Goal: Task Accomplishment & Management: Complete application form

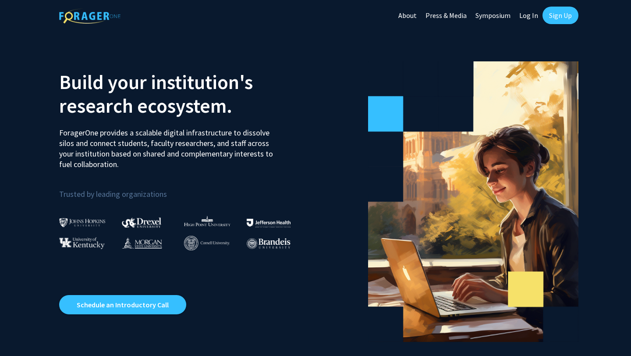
click at [557, 17] on link "Sign Up" at bounding box center [561, 16] width 36 height 18
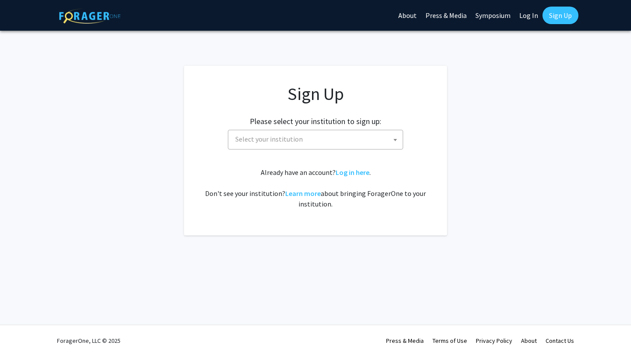
click at [274, 140] on span "Select your institution" at bounding box center [269, 139] width 68 height 9
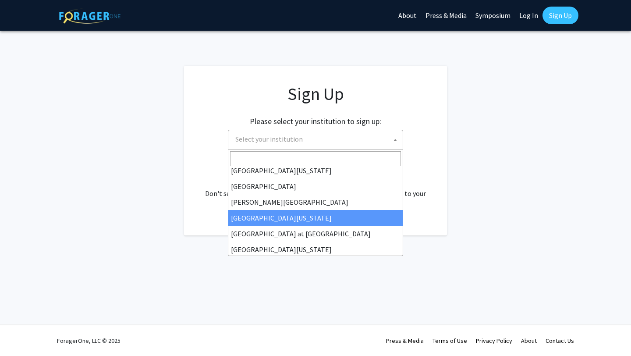
scroll to position [307, 0]
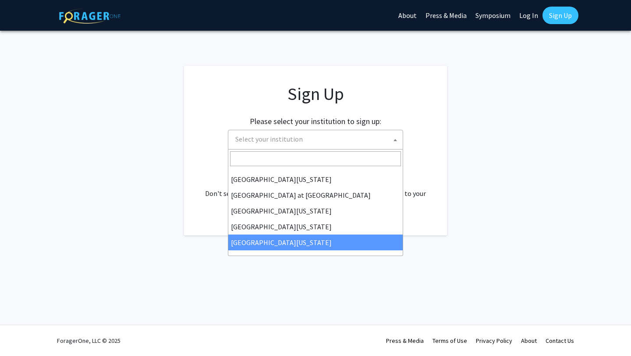
select select "33"
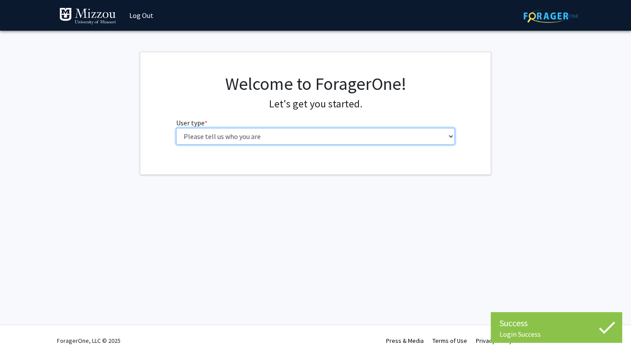
click at [275, 137] on select "Please tell us who you are Undergraduate Student Master's Student Doctoral Cand…" at bounding box center [315, 136] width 279 height 17
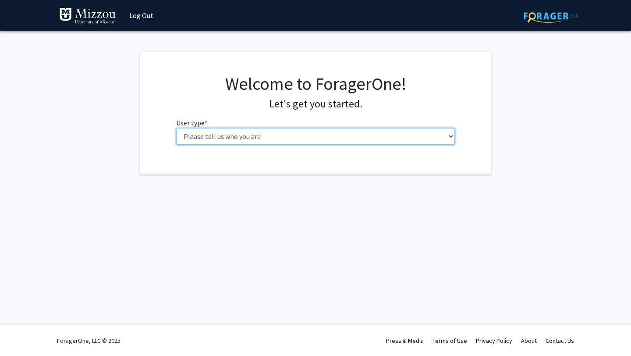
select select "1: undergrad"
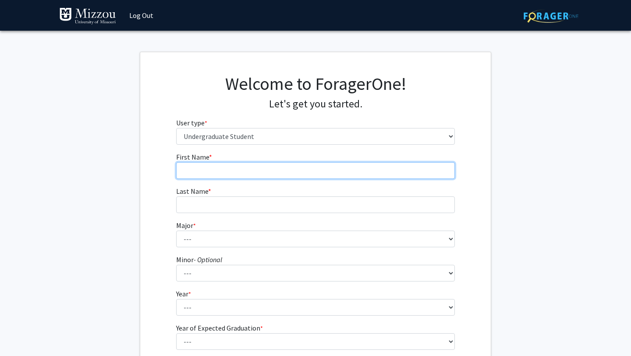
click at [302, 169] on input "First Name * required" at bounding box center [315, 170] width 279 height 17
type input "Jordan"
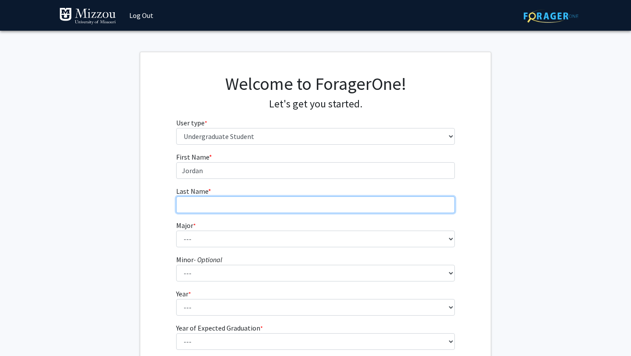
click at [319, 206] on input "Last Name * required" at bounding box center [315, 204] width 279 height 17
type input "[PERSON_NAME]"
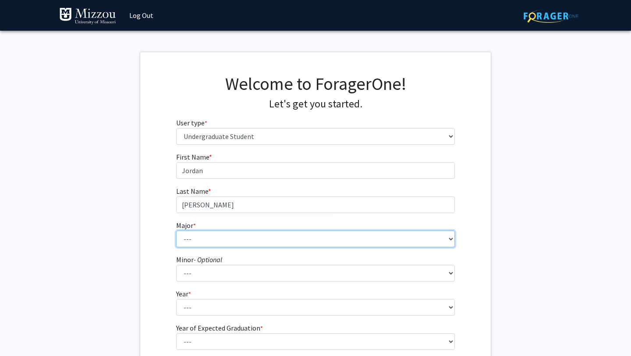
click at [324, 241] on select "--- Agribusiness Management Agricultural Education Agricultural Education: Comm…" at bounding box center [315, 239] width 279 height 17
select select "148: 2638"
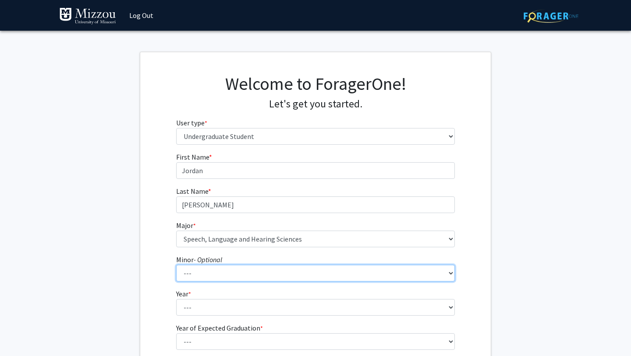
click at [267, 273] on select "--- Accountancy Aerospace Engineering Aerospace Studies Agribusiness Management…" at bounding box center [315, 273] width 279 height 17
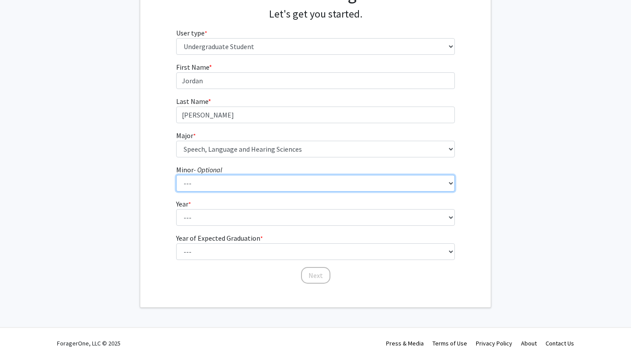
scroll to position [93, 0]
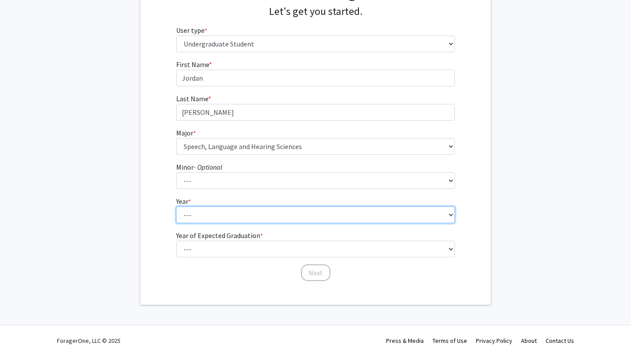
click at [209, 213] on select "--- First-year Sophomore Junior Senior Postbaccalaureate Certificate" at bounding box center [315, 214] width 279 height 17
select select "4: senior"
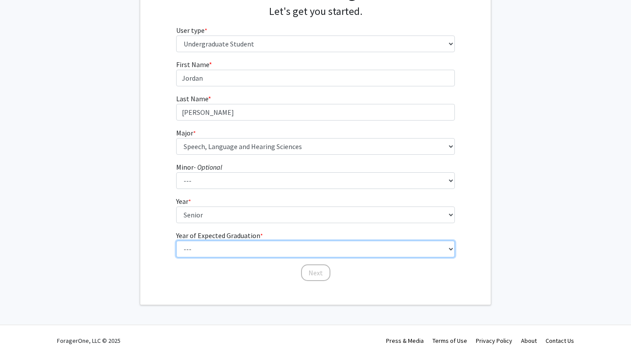
click at [222, 247] on select "--- 2025 2026 2027 2028 2029 2030 2031 2032 2033 2034" at bounding box center [315, 249] width 279 height 17
select select "2: 2026"
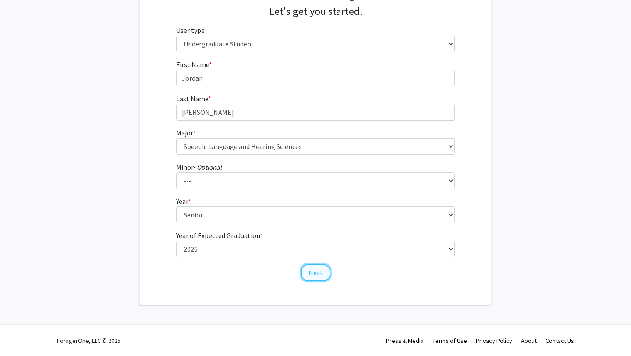
click at [320, 271] on button "Next" at bounding box center [315, 272] width 29 height 17
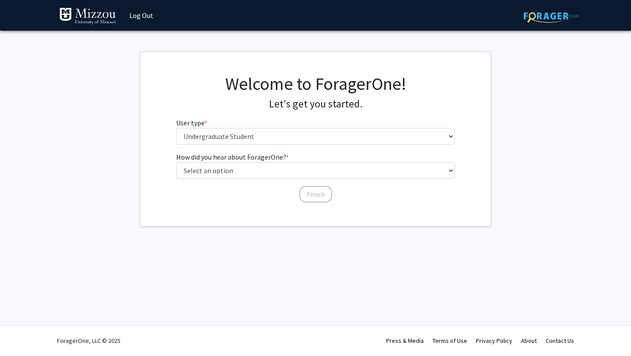
scroll to position [0, 0]
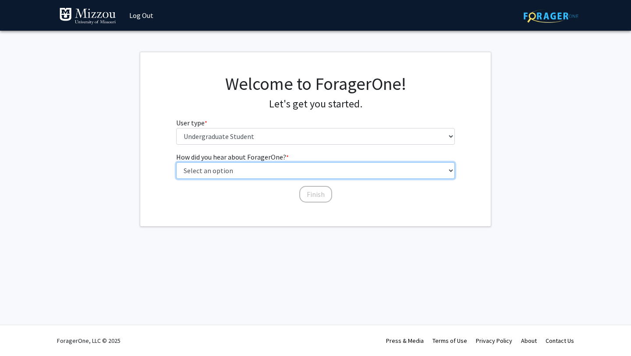
click at [299, 173] on select "Select an option Peer/student recommendation Faculty/staff recommendation Unive…" at bounding box center [315, 170] width 279 height 17
select select "2: faculty_recommendation"
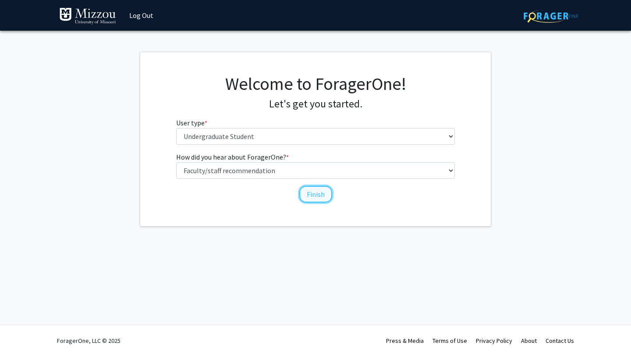
click at [320, 192] on button "Finish" at bounding box center [315, 194] width 33 height 17
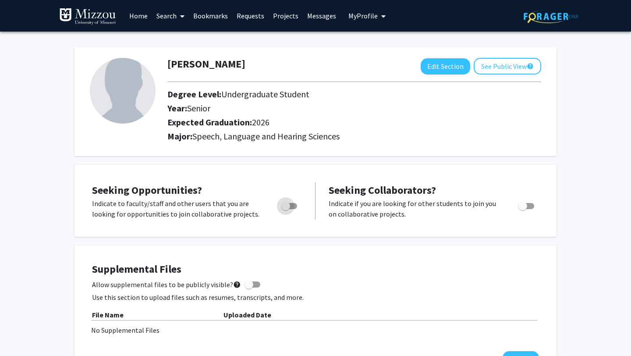
click at [284, 204] on span "Toggle" at bounding box center [285, 206] width 9 height 9
click at [285, 209] on input "Are you actively seeking opportunities?" at bounding box center [285, 209] width 0 height 0
checkbox input "true"
click at [526, 64] on button "See Public View help" at bounding box center [508, 66] width 68 height 17
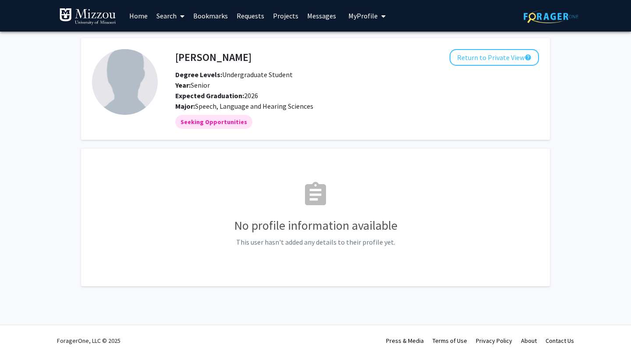
click at [285, 17] on link "Projects" at bounding box center [286, 15] width 34 height 31
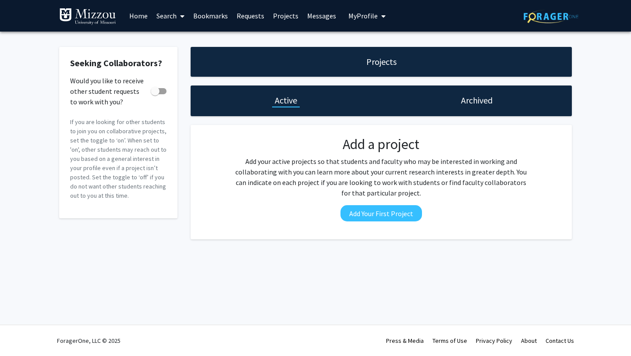
click at [250, 20] on link "Requests" at bounding box center [250, 15] width 36 height 31
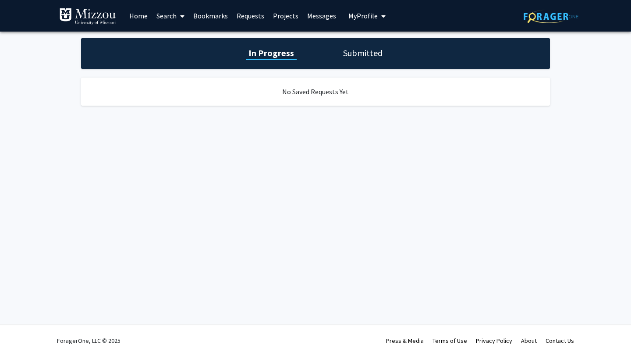
click at [221, 15] on link "Bookmarks" at bounding box center [210, 15] width 43 height 31
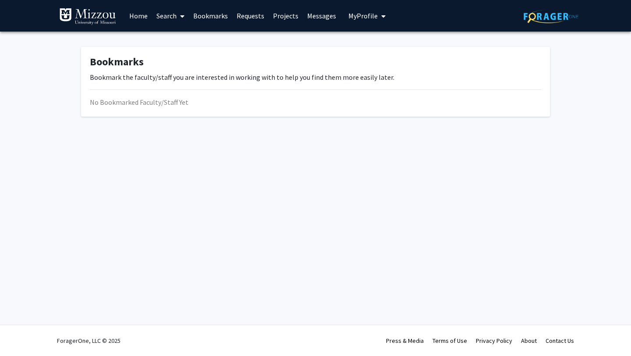
click at [182, 15] on icon at bounding box center [182, 16] width 4 height 7
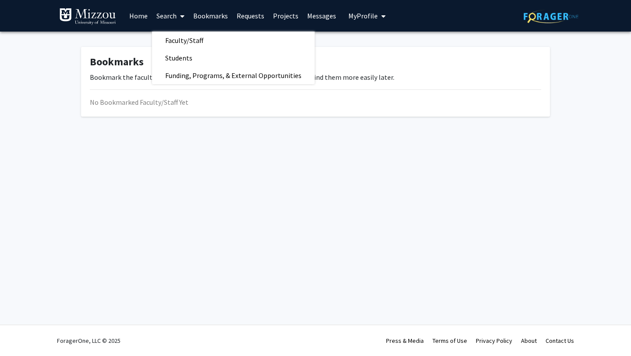
click at [289, 15] on link "Projects" at bounding box center [286, 15] width 34 height 31
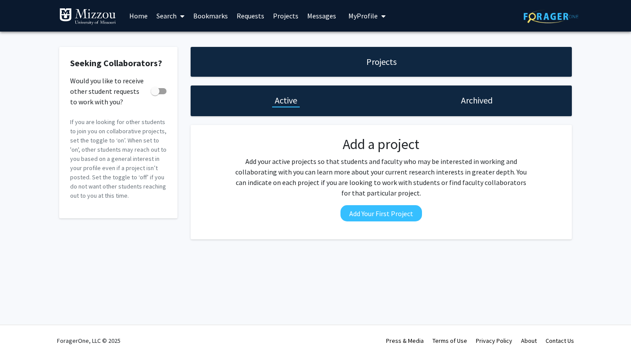
click at [354, 14] on span "My Profile" at bounding box center [363, 15] width 29 height 9
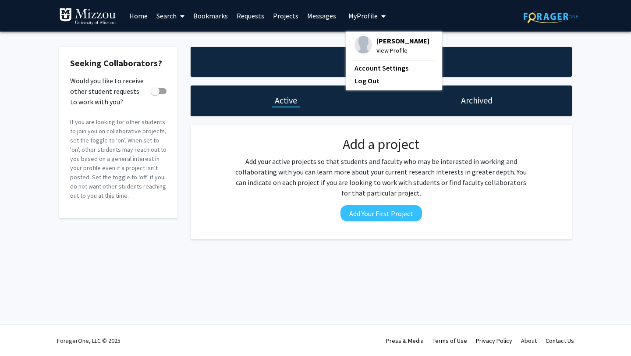
click at [135, 15] on link "Home" at bounding box center [138, 15] width 27 height 31
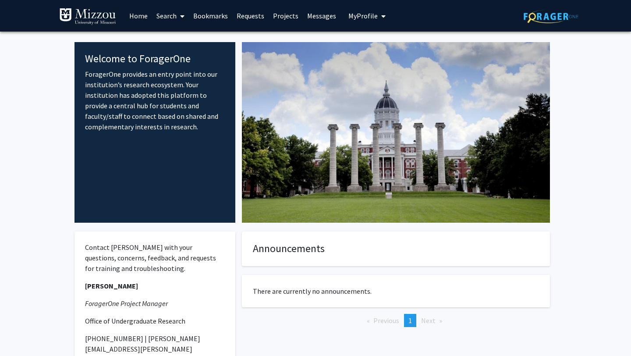
click at [324, 15] on link "Messages" at bounding box center [322, 15] width 38 height 31
